Goal: Information Seeking & Learning: Check status

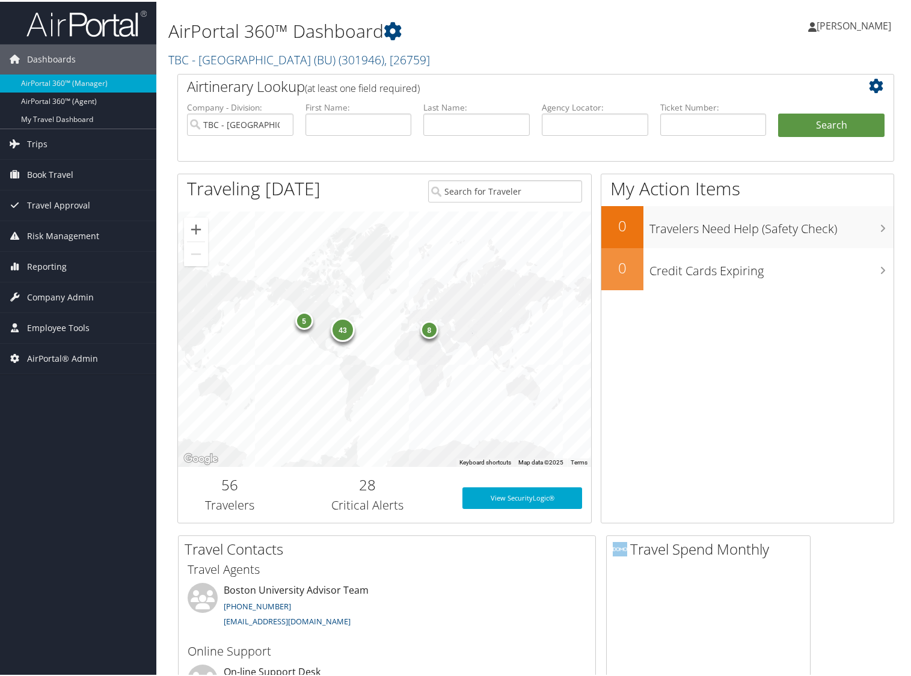
click at [518, 24] on h1 "AirPortal 360™ Dashboard" at bounding box center [413, 29] width 490 height 25
click at [55, 296] on span "Company Admin" at bounding box center [60, 296] width 67 height 30
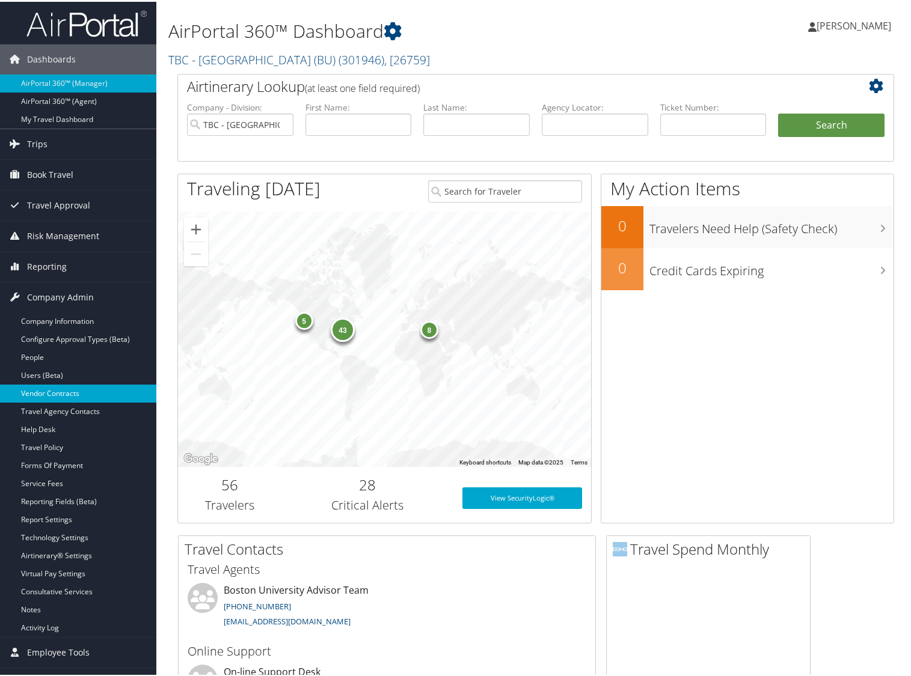
click at [49, 396] on link "Vendor Contracts" at bounding box center [78, 392] width 156 height 18
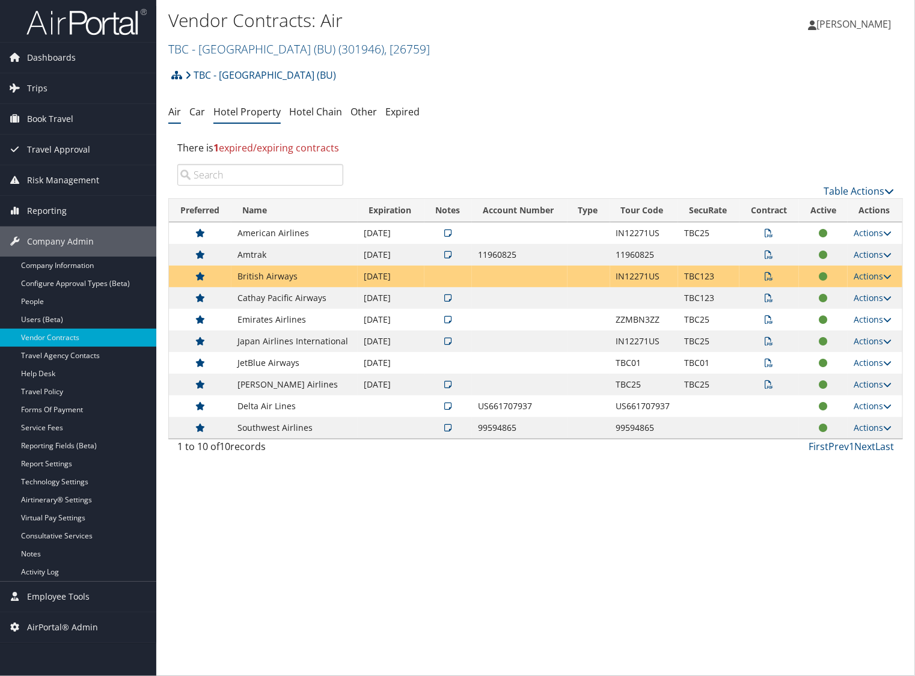
click at [253, 112] on link "Hotel Property" at bounding box center [246, 111] width 67 height 13
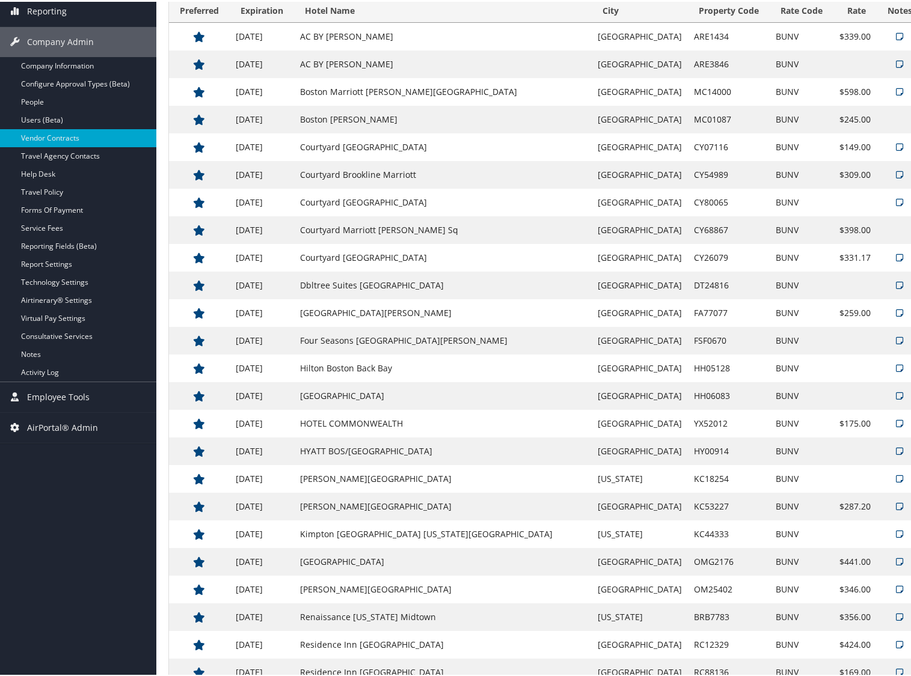
scroll to position [301, 0]
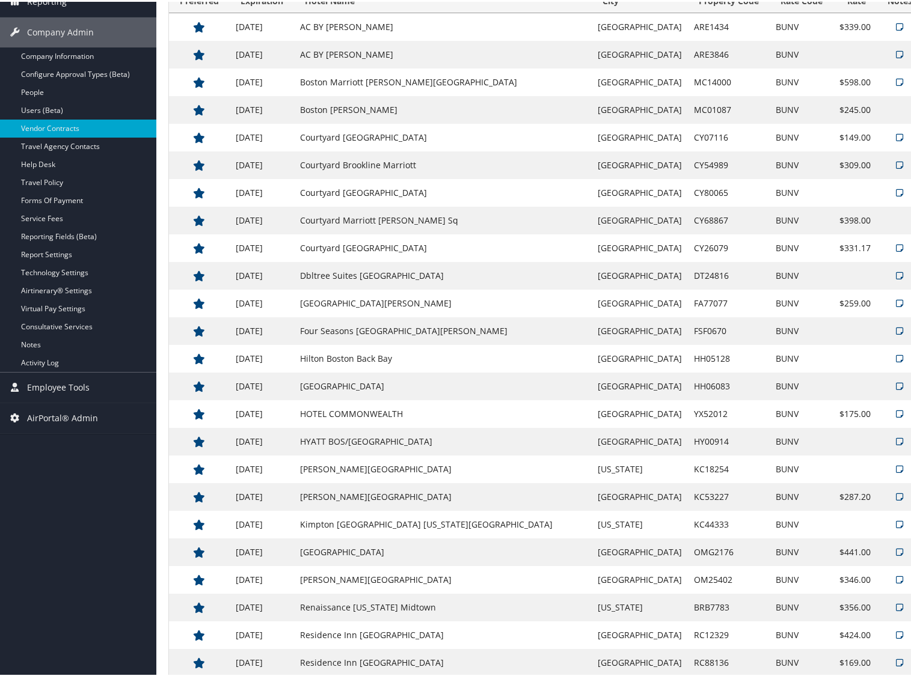
scroll to position [0, 0]
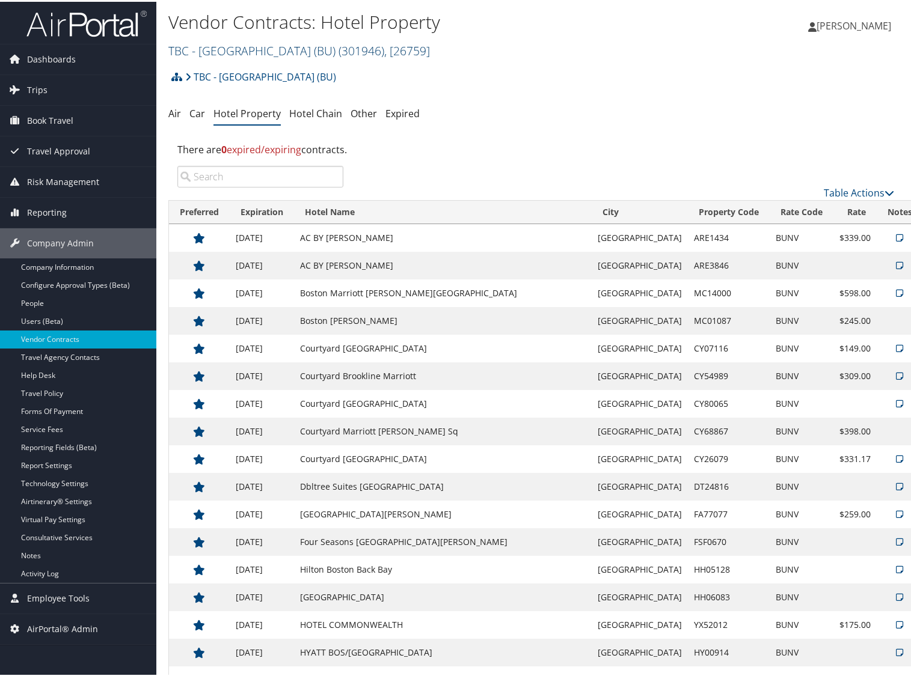
click at [253, 52] on link "TBC - Boston University (BU) ( 301946 ) , [ 26759 ]" at bounding box center [299, 49] width 262 height 16
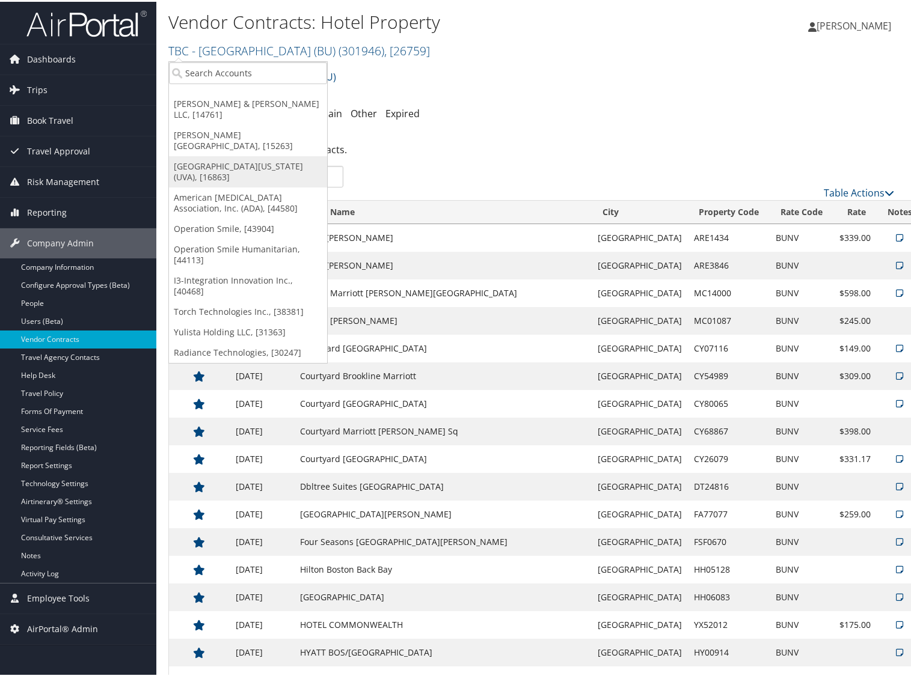
click at [218, 155] on link "[GEOGRAPHIC_DATA][US_STATE] (UVA), [16863]" at bounding box center [248, 170] width 158 height 31
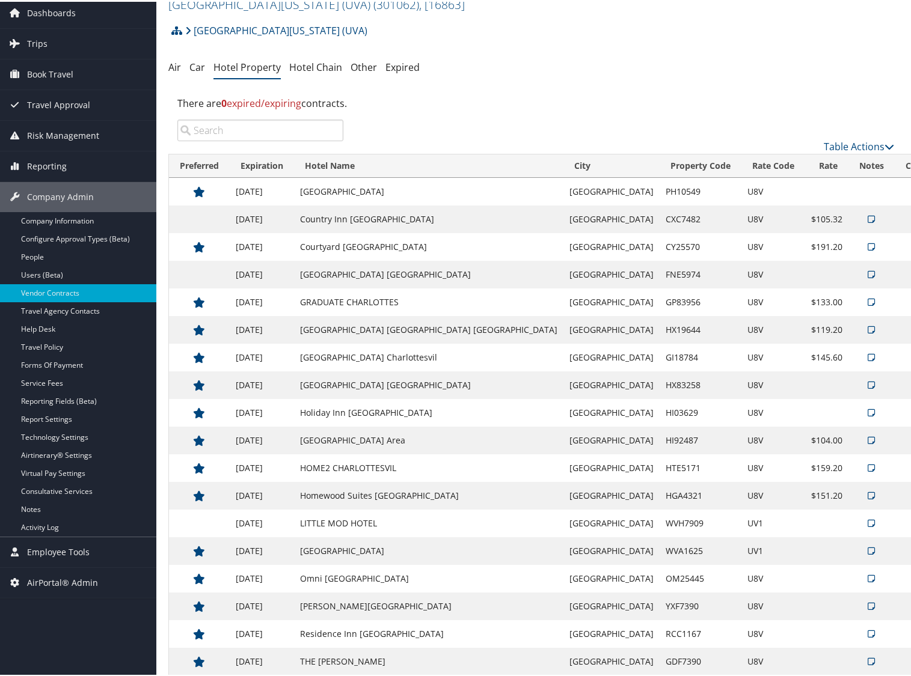
scroll to position [95, 0]
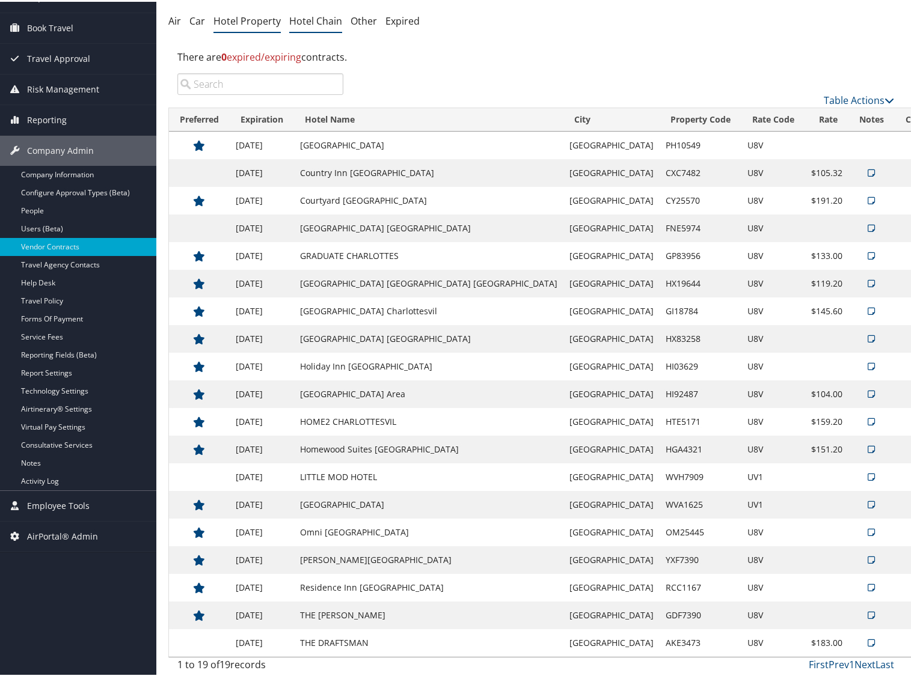
click at [308, 20] on link "Hotel Chain" at bounding box center [315, 19] width 53 height 13
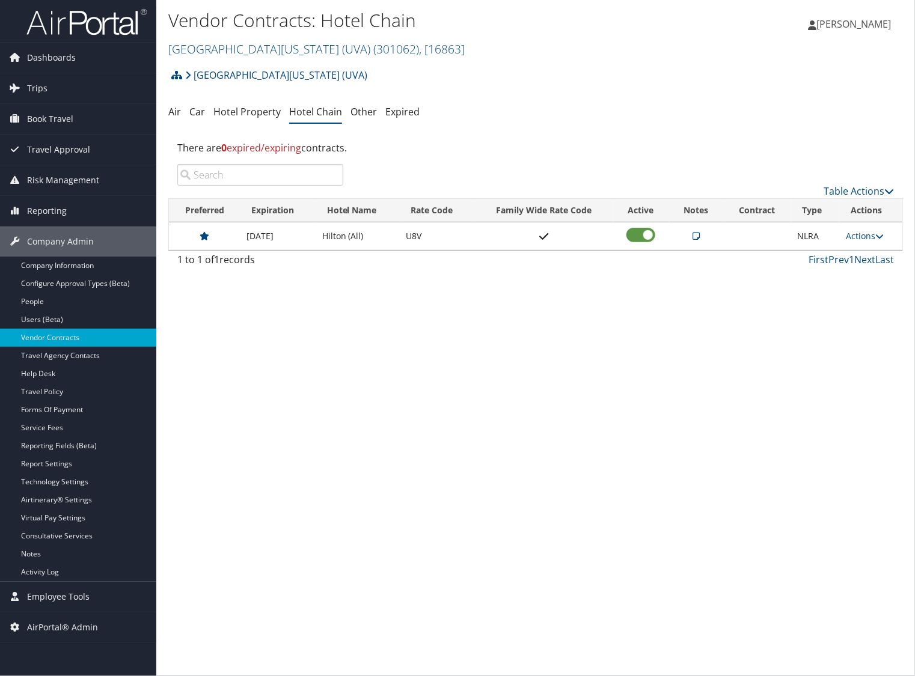
click at [254, 41] on small "University of Virginia (UVA) ( 301062 ) , [ 16863 ]" at bounding box center [316, 49] width 296 height 16
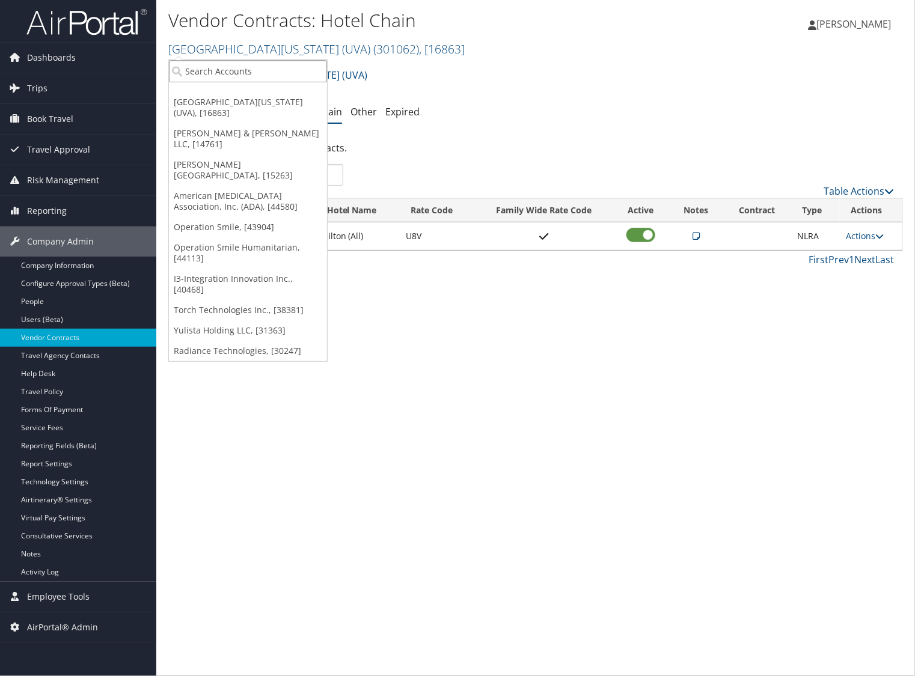
click at [237, 69] on input "search" at bounding box center [248, 71] width 158 height 22
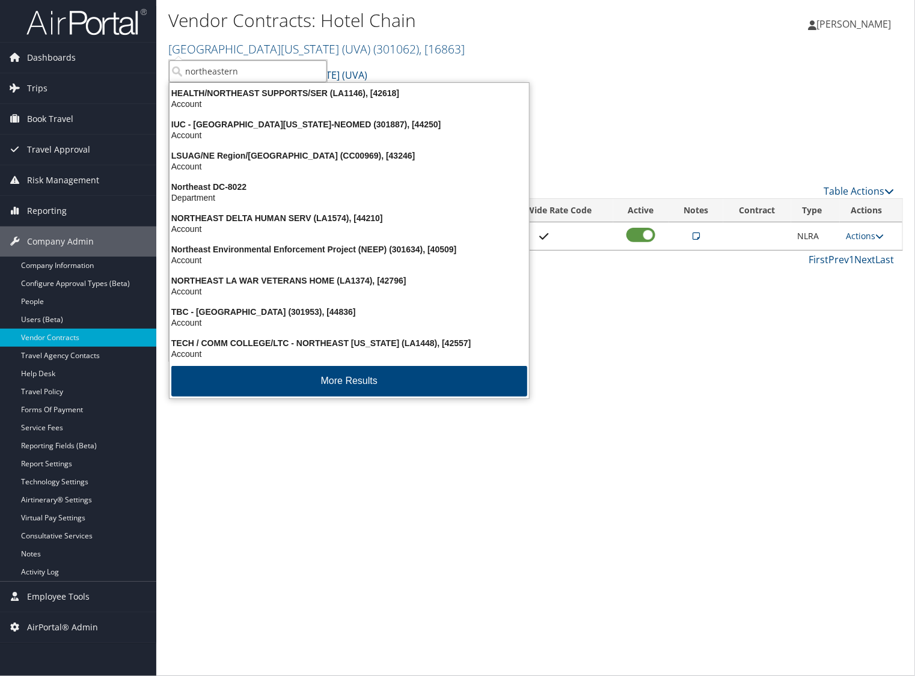
type input "northeastern"
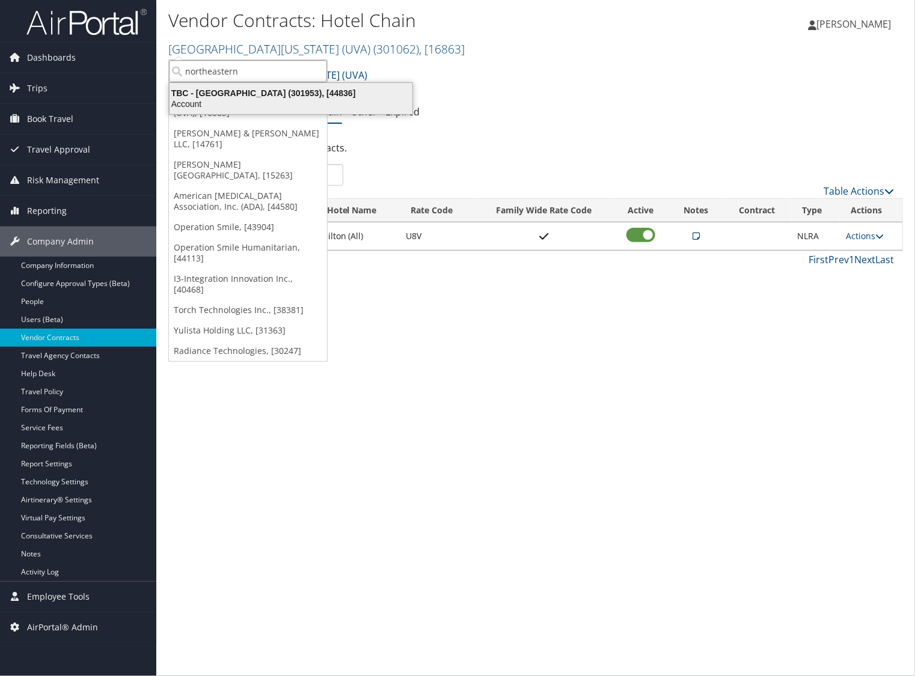
click at [208, 112] on li "TBC - Northeastern University (301953), [44836] Account" at bounding box center [291, 98] width 244 height 32
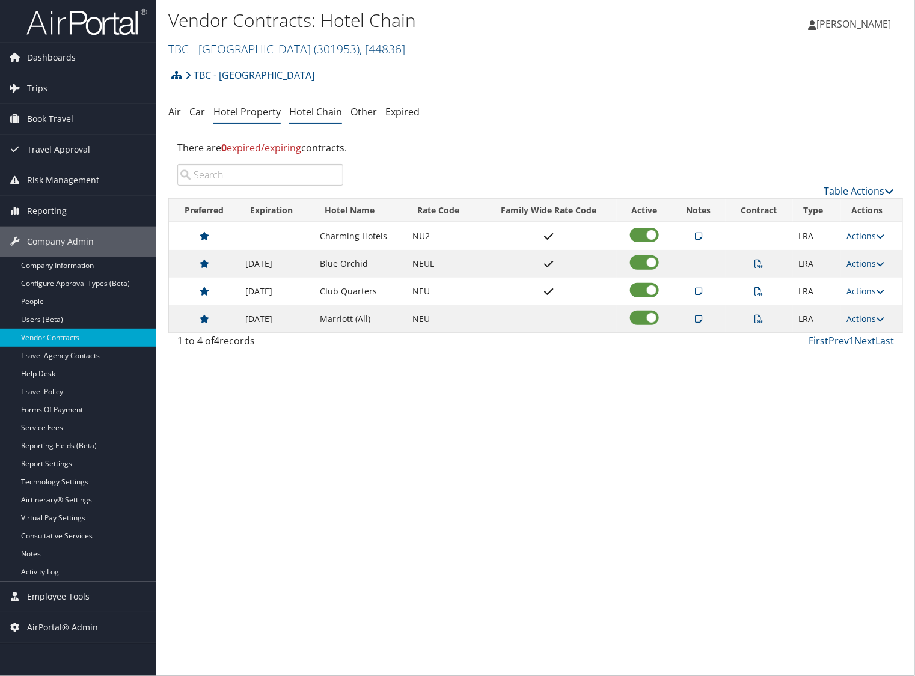
click at [256, 117] on link "Hotel Property" at bounding box center [246, 111] width 67 height 13
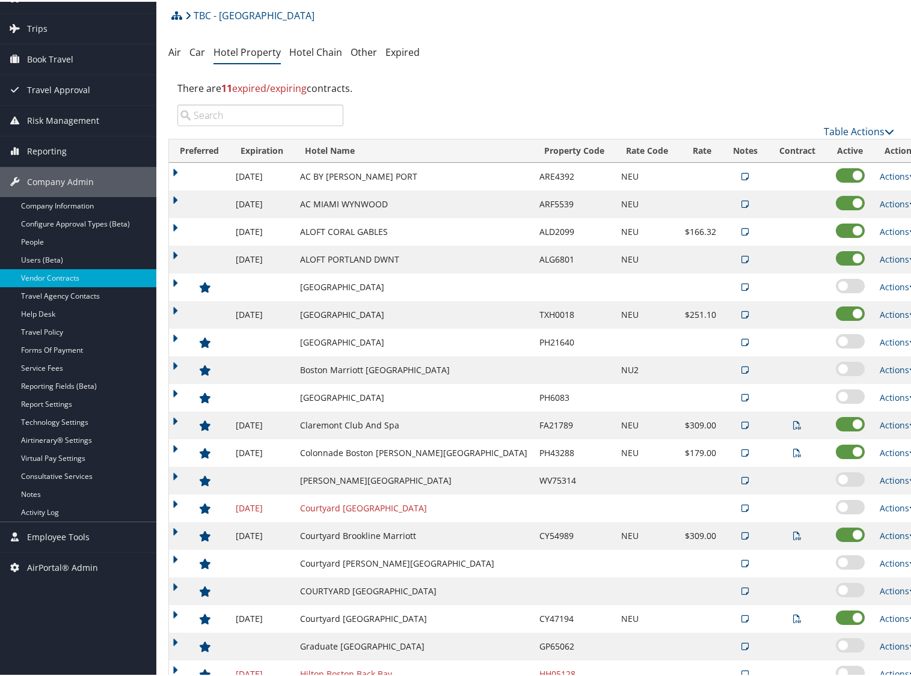
scroll to position [43, 0]
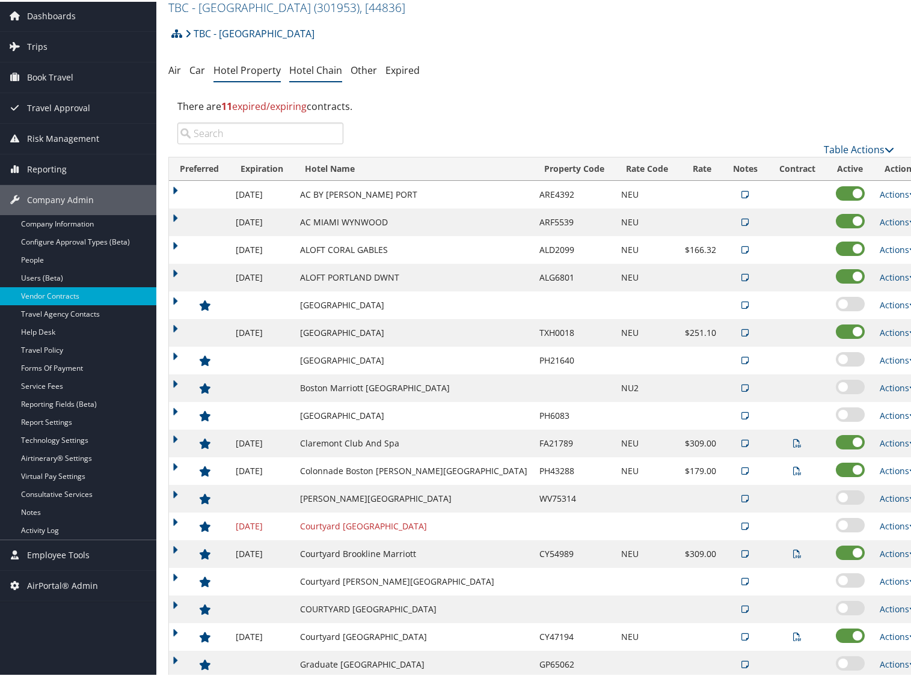
click at [313, 71] on link "Hotel Chain" at bounding box center [315, 68] width 53 height 13
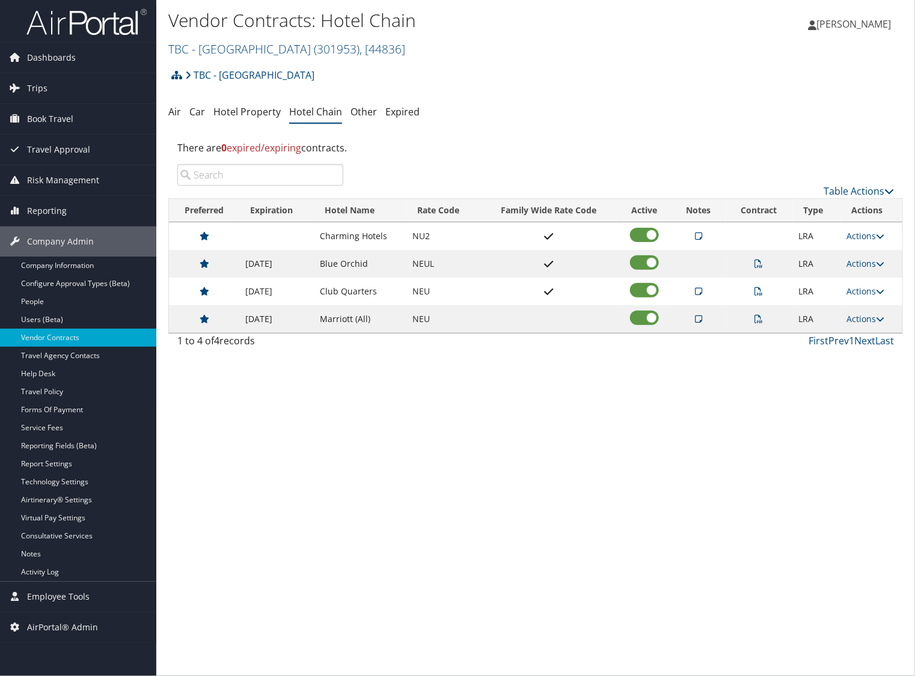
click at [711, 82] on div "TBC - Northeastern University Account Structure TBC - Northeastern University (…" at bounding box center [535, 79] width 735 height 32
click at [189, 49] on link "TBC - Northeastern University ( 301953 ) , [ 44836 ]" at bounding box center [286, 49] width 237 height 16
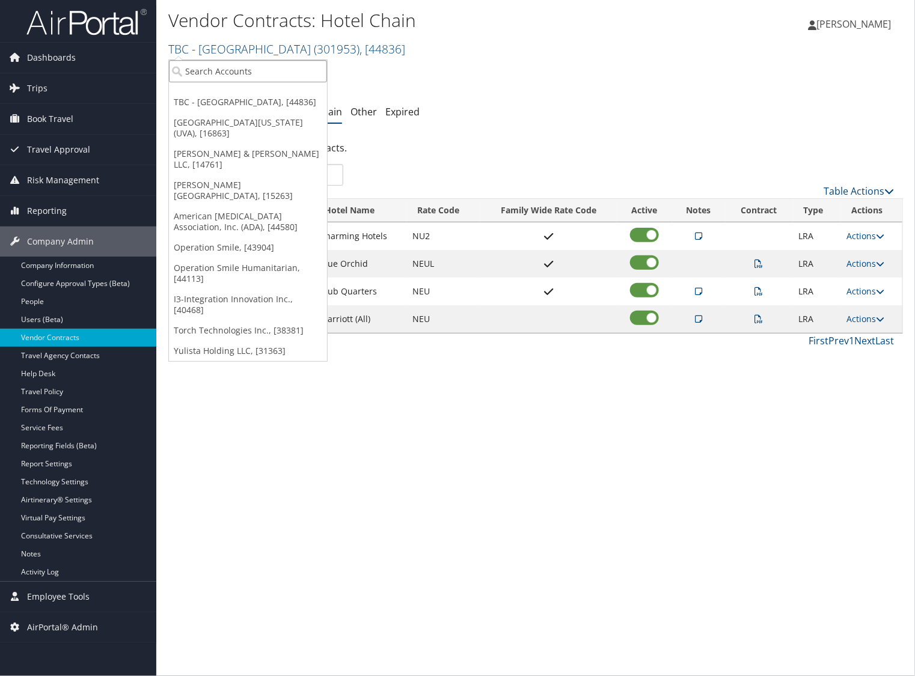
click at [216, 75] on input "search" at bounding box center [248, 71] width 158 height 22
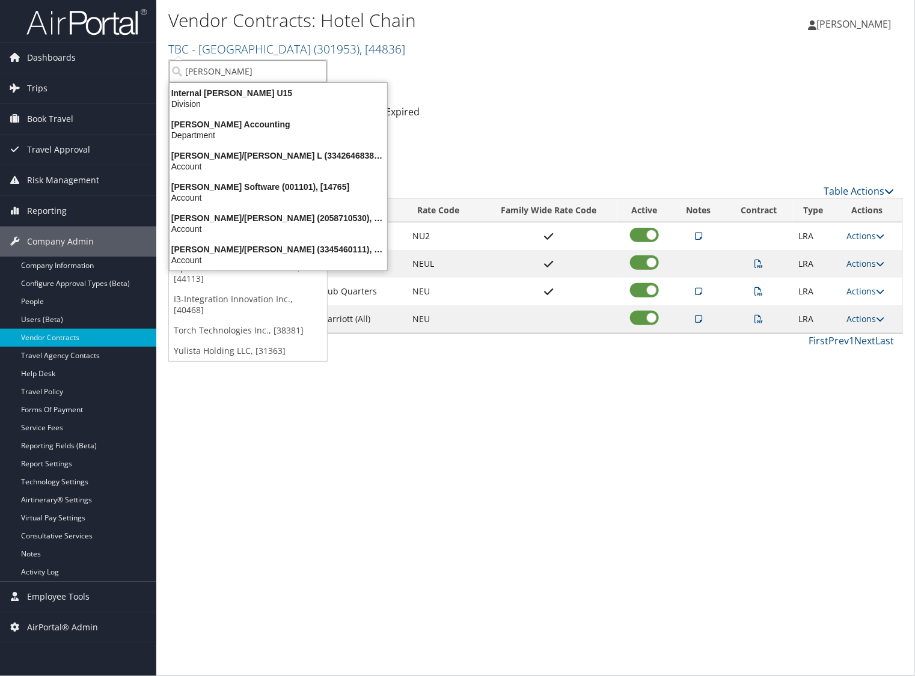
type input "mcleod"
click at [213, 189] on div "McLeod Software (001101), [14765]" at bounding box center [278, 187] width 232 height 11
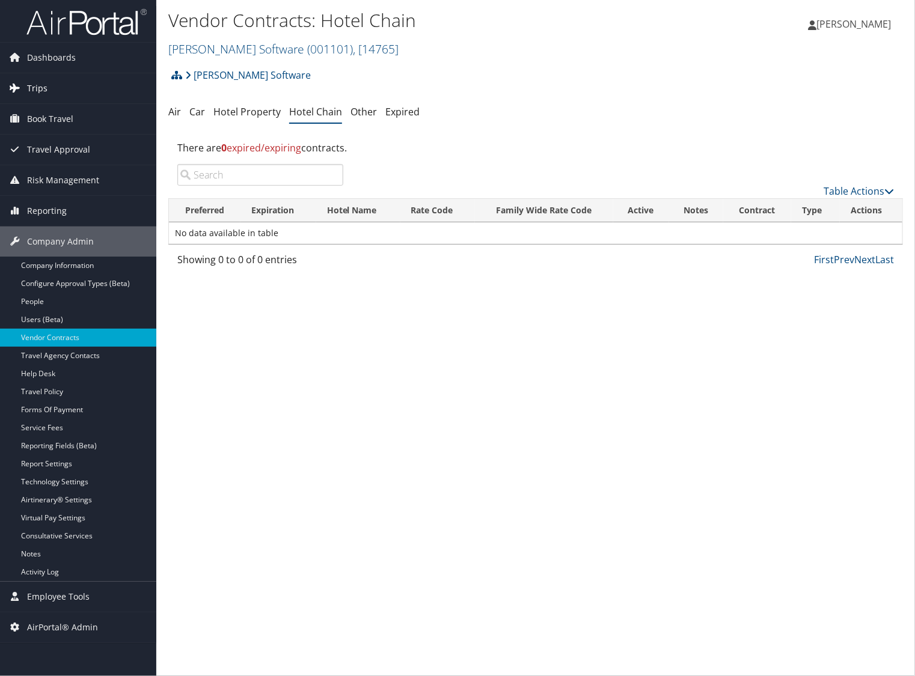
click at [40, 82] on span "Trips" at bounding box center [37, 88] width 20 height 30
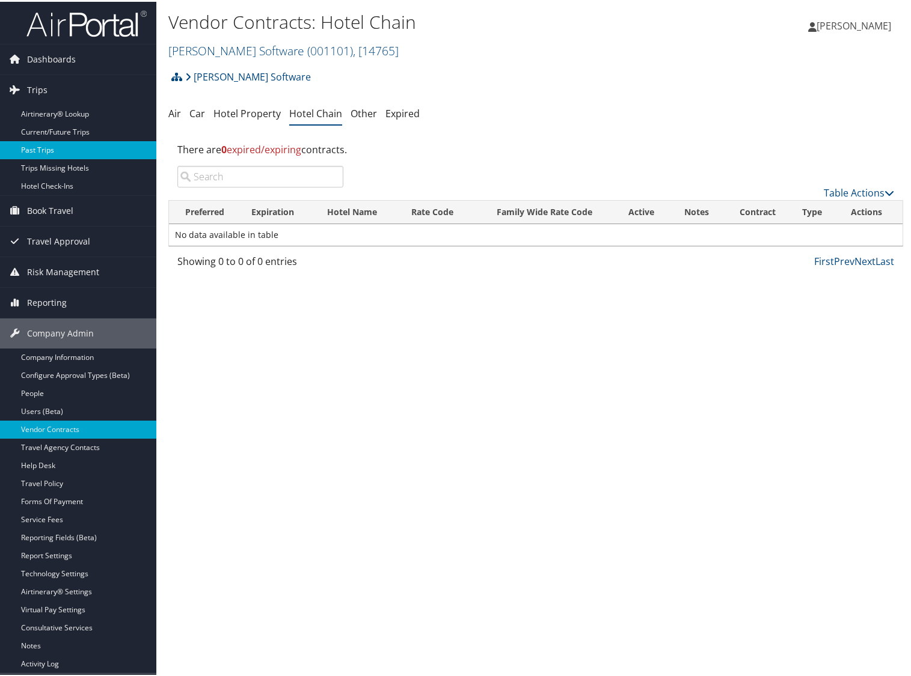
click at [26, 147] on link "Past Trips" at bounding box center [78, 148] width 156 height 18
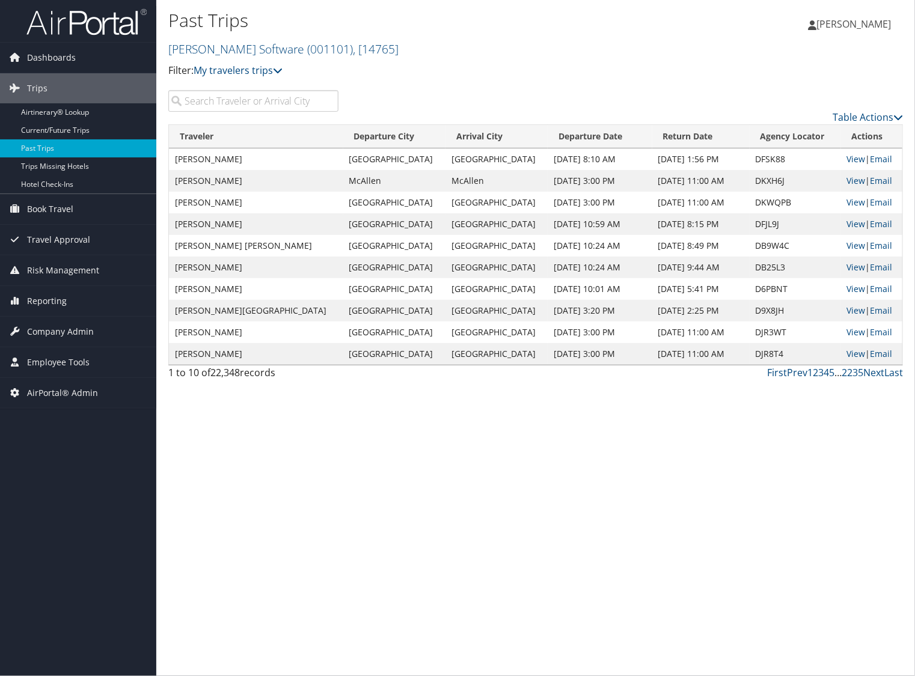
click at [212, 102] on input "search" at bounding box center [253, 101] width 170 height 22
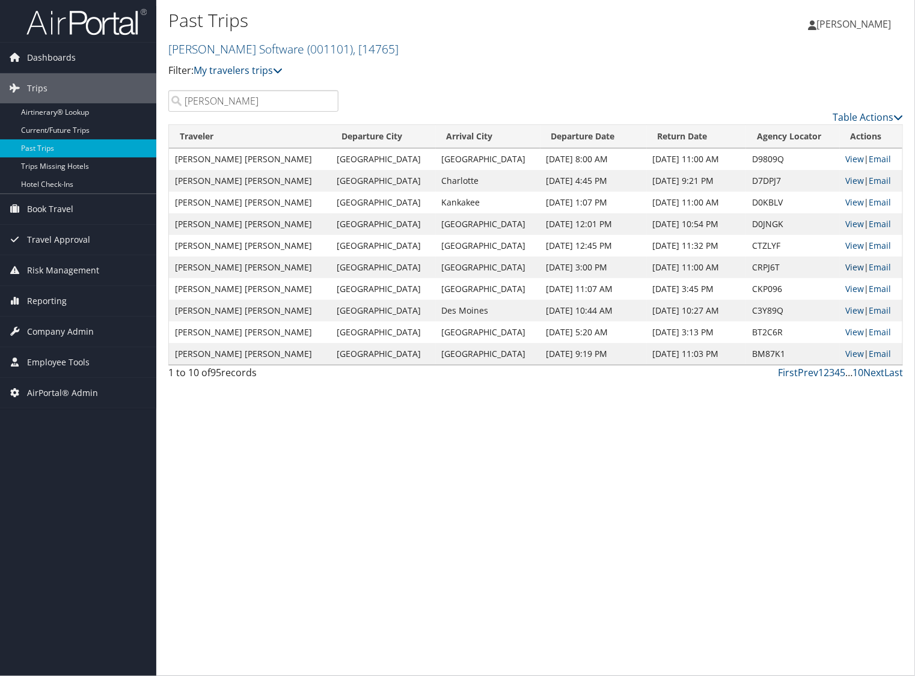
type input "amy hagood"
click at [851, 269] on link "View" at bounding box center [855, 267] width 19 height 11
click at [847, 287] on link "View" at bounding box center [855, 288] width 19 height 11
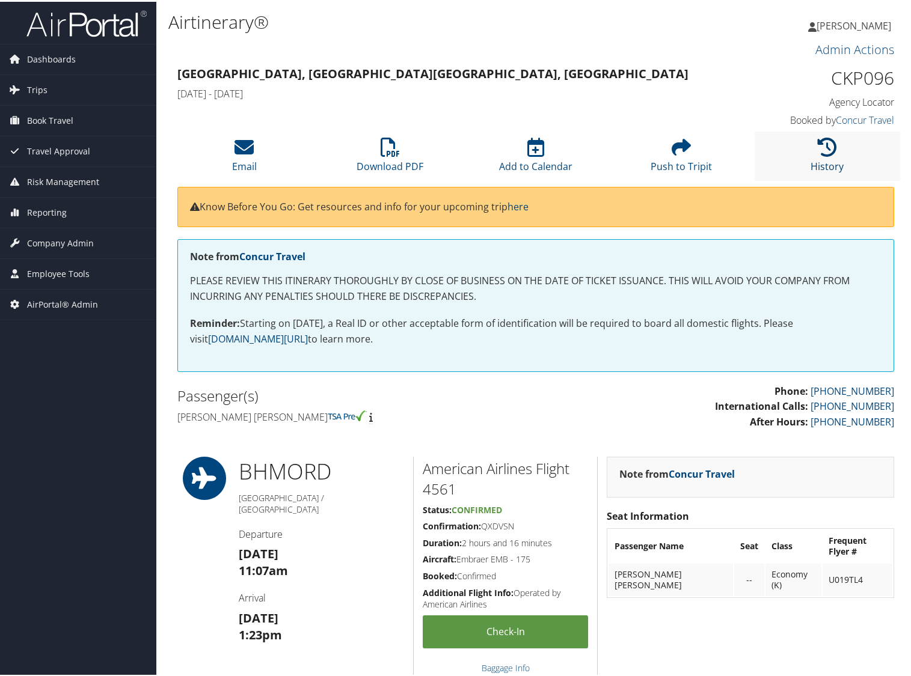
click at [825, 170] on link "History" at bounding box center [826, 156] width 33 height 29
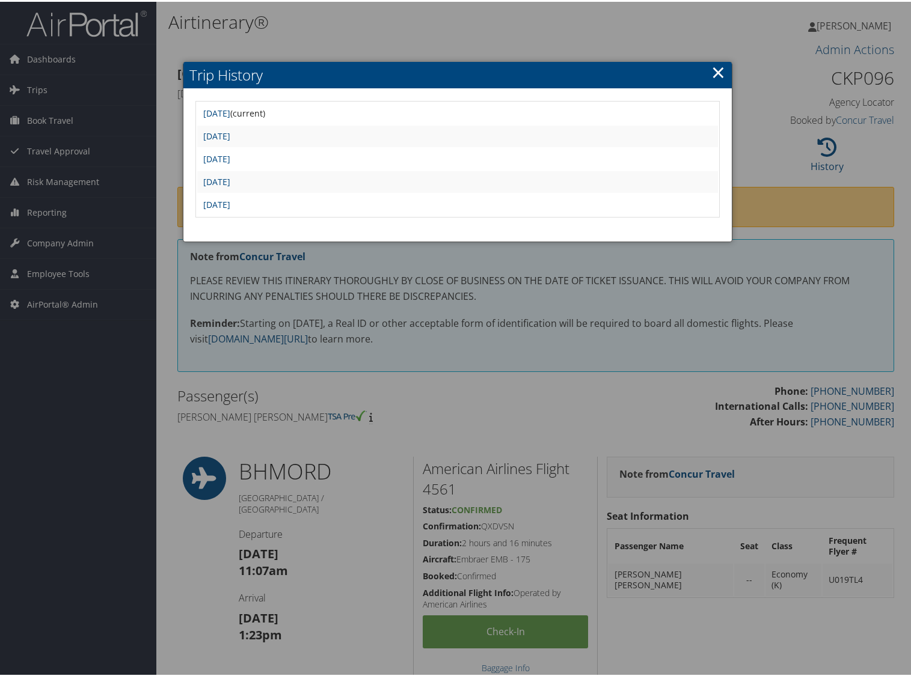
click at [715, 73] on link "×" at bounding box center [718, 70] width 14 height 24
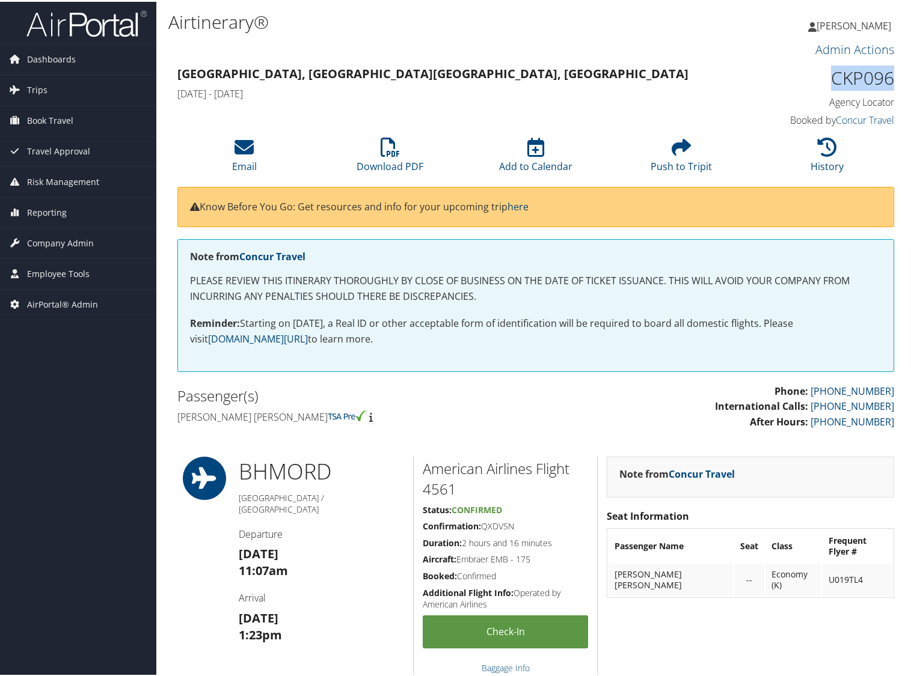
drag, startPoint x: 827, startPoint y: 75, endPoint x: 890, endPoint y: 76, distance: 62.5
click at [890, 76] on div "CKP096 Agency Locator Agency Locator CKP096 Booked by Concur Travel Booked by C…" at bounding box center [812, 95] width 184 height 69
copy h1 "CKP096"
